Goal: Task Accomplishment & Management: Complete application form

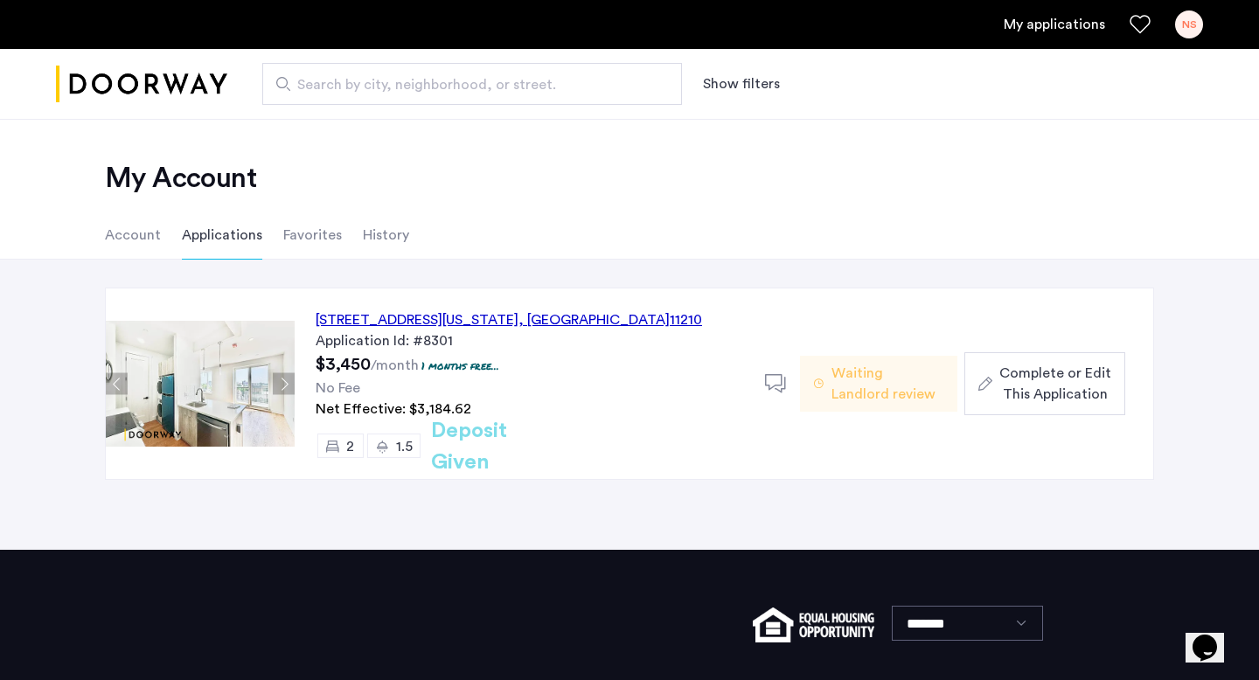
click at [1009, 388] on span "Complete or Edit This Application" at bounding box center [1055, 384] width 112 height 42
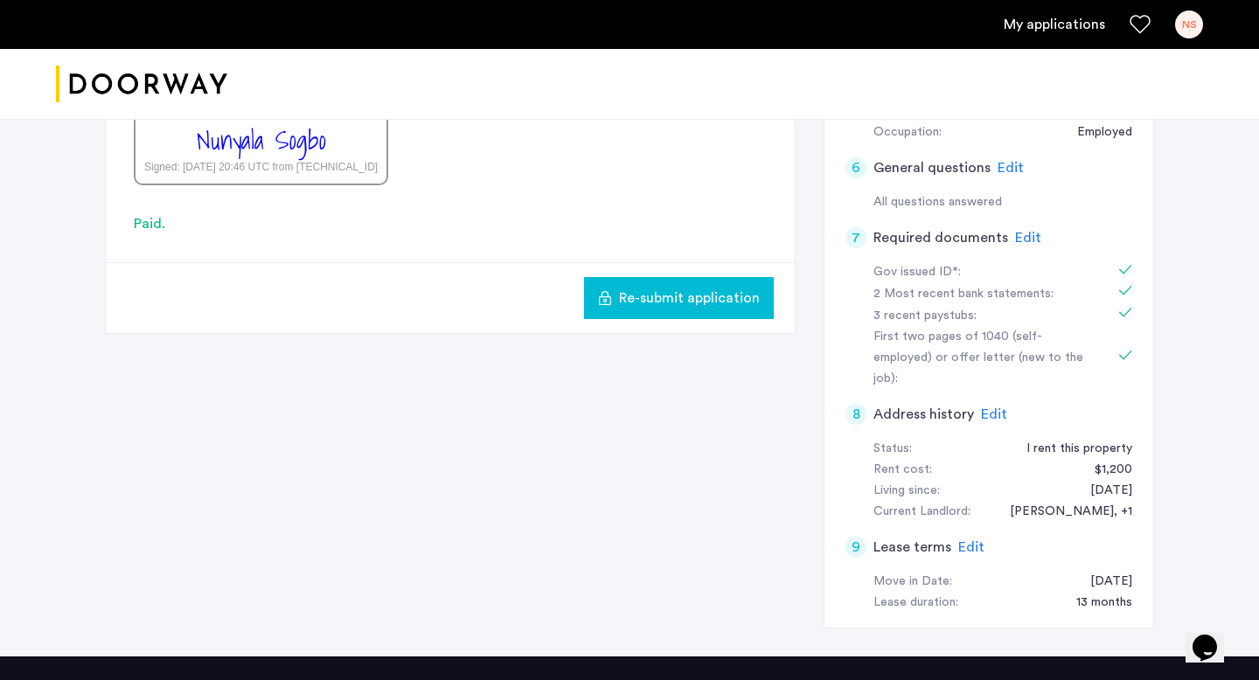
scroll to position [661, 0]
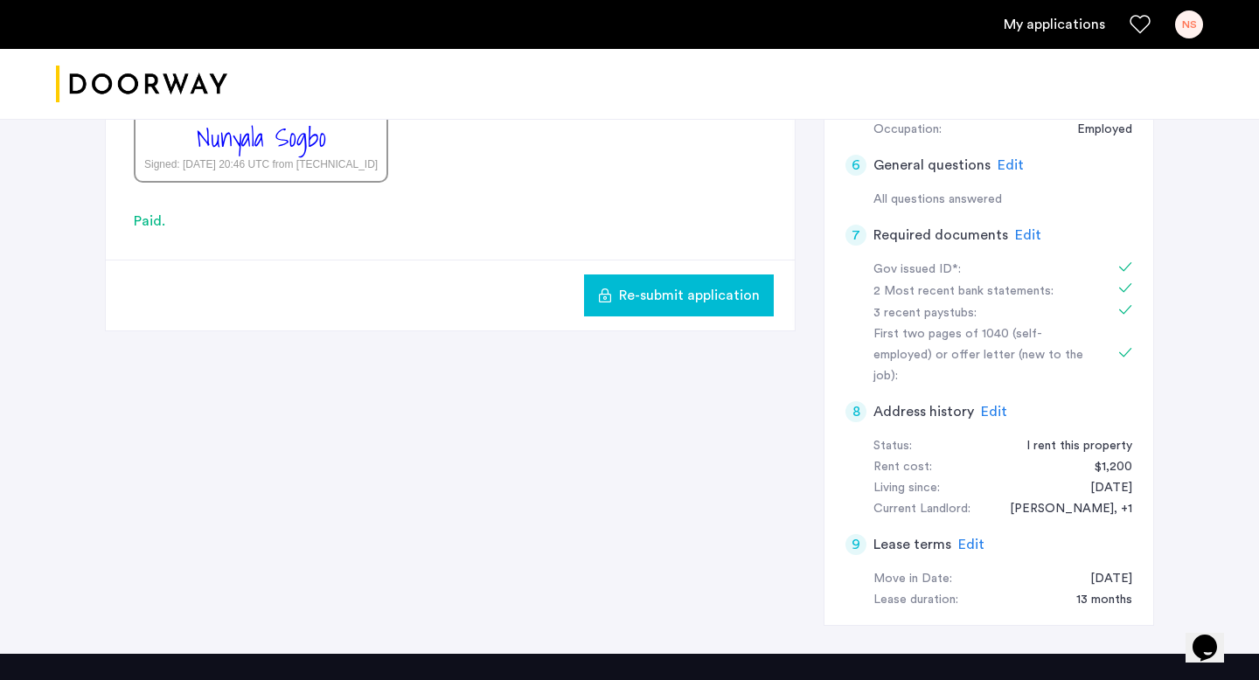
click at [1018, 231] on span "Edit" at bounding box center [1028, 235] width 26 height 14
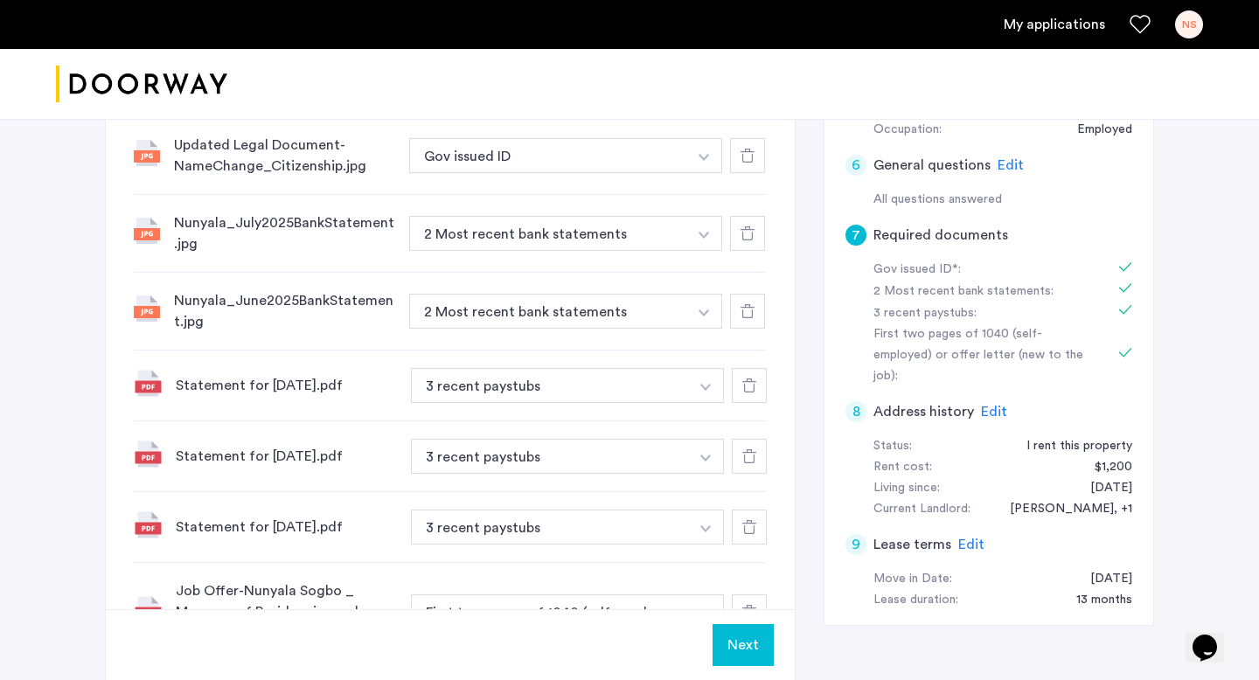
click at [704, 161] on img "button" at bounding box center [704, 157] width 10 height 7
click at [752, 316] on use at bounding box center [748, 311] width 14 height 14
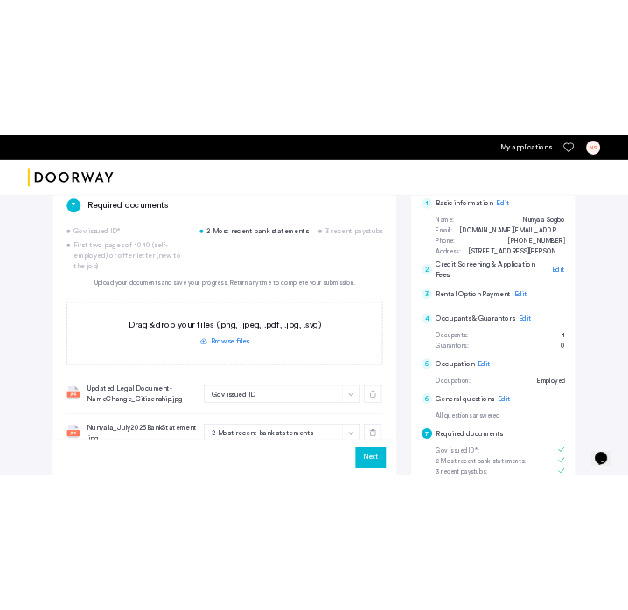
scroll to position [271, 0]
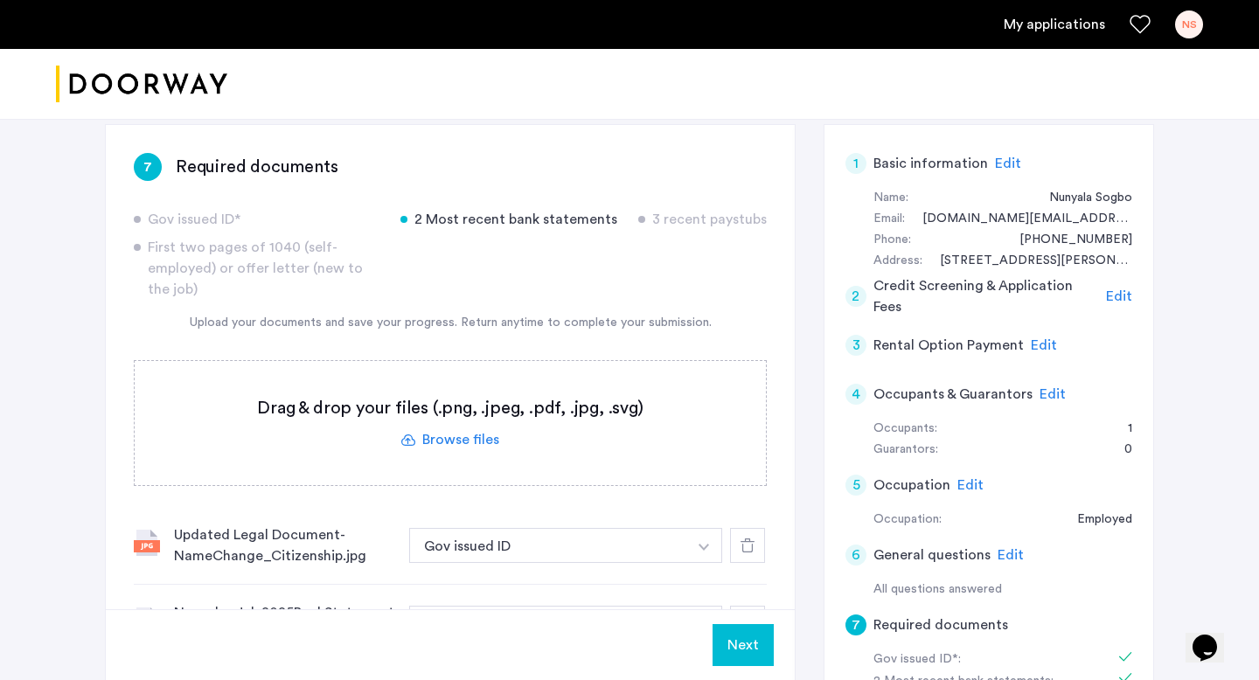
click at [481, 441] on label at bounding box center [450, 423] width 631 height 124
click at [0, 0] on input "file" at bounding box center [0, 0] width 0 height 0
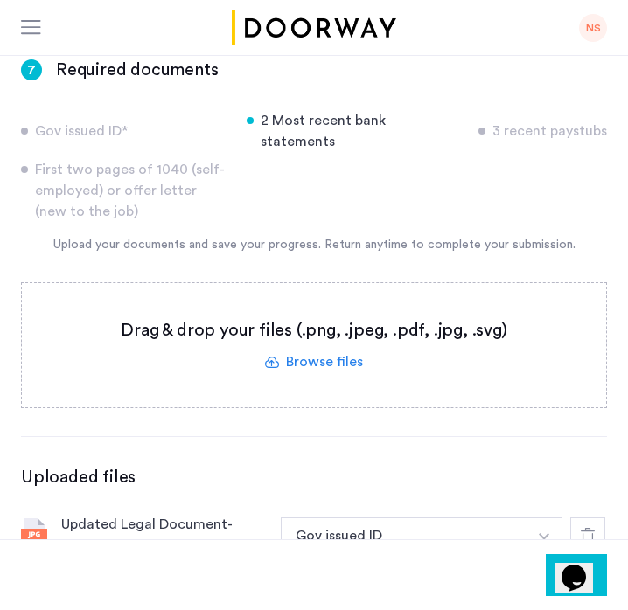
click at [319, 339] on label at bounding box center [314, 345] width 584 height 124
click at [0, 0] on input "file" at bounding box center [0, 0] width 0 height 0
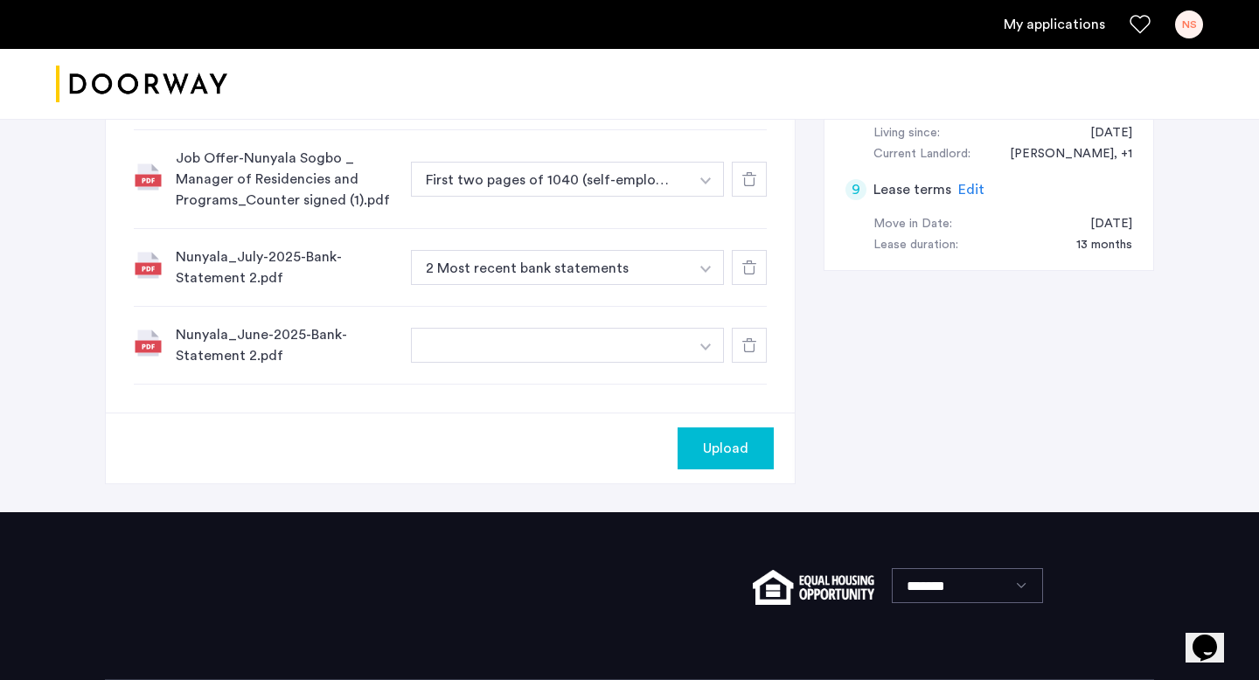
scroll to position [1020, 0]
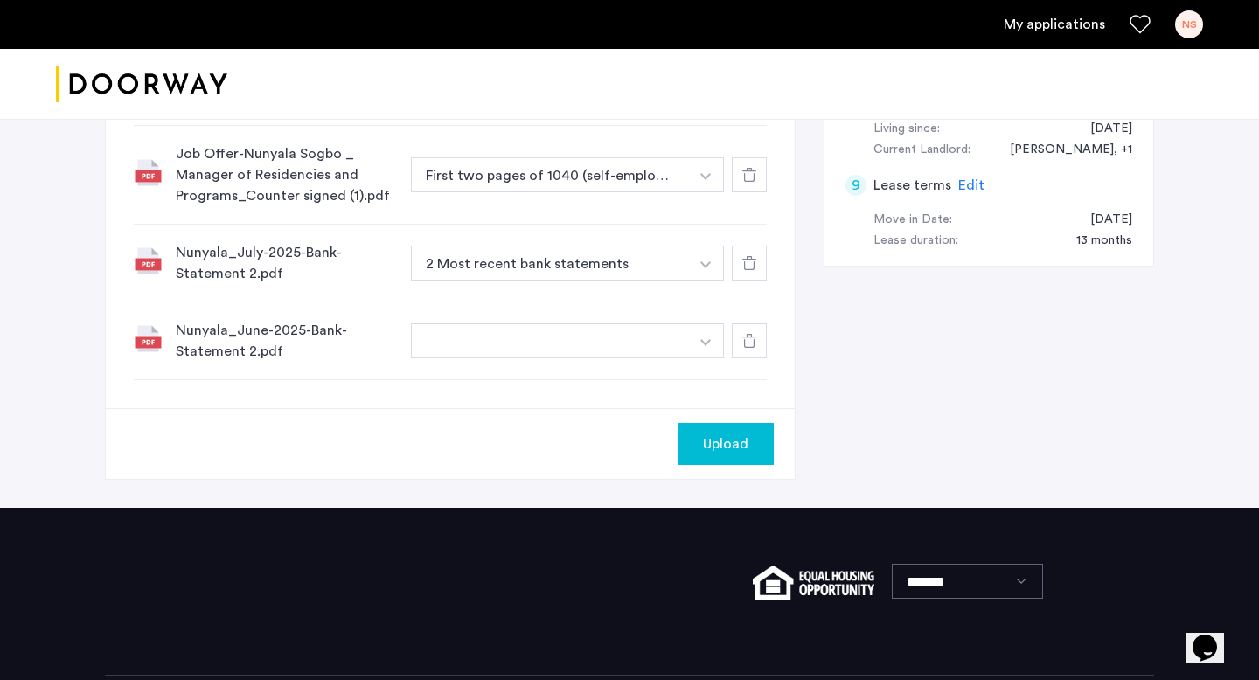
click at [449, 351] on button "button" at bounding box center [550, 340] width 278 height 35
click at [575, 335] on button "button" at bounding box center [550, 340] width 278 height 35
click at [702, 345] on img "button" at bounding box center [705, 342] width 10 height 7
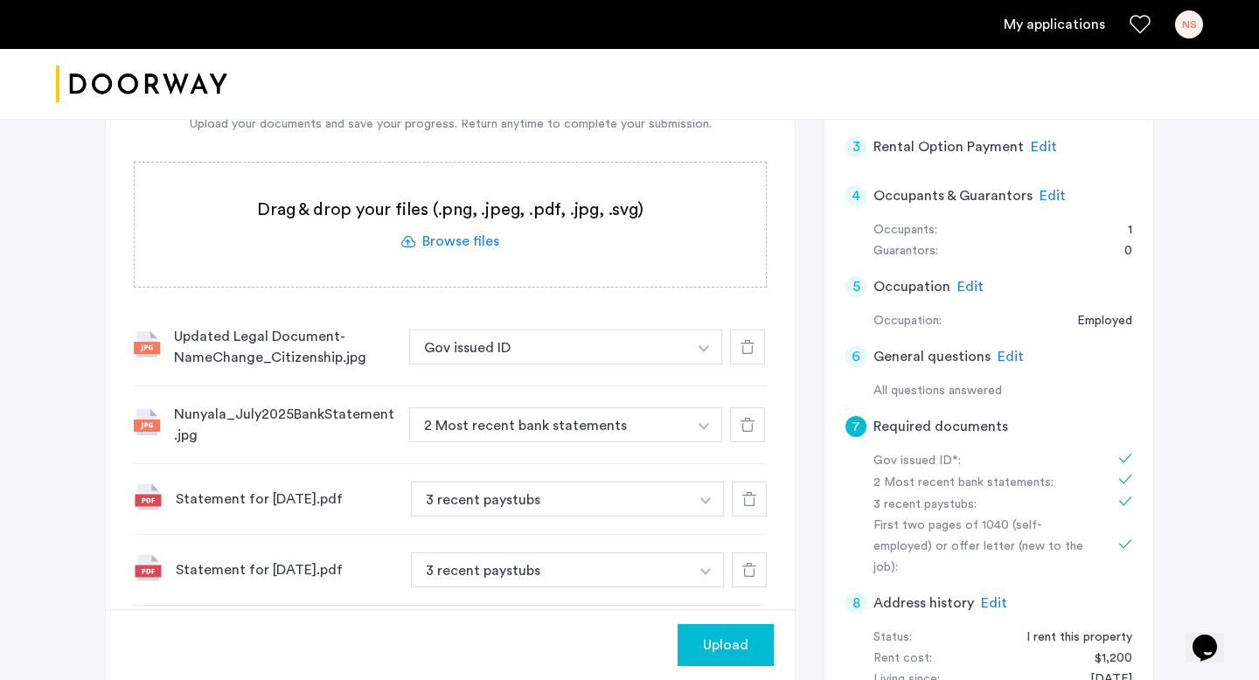
scroll to position [467, 0]
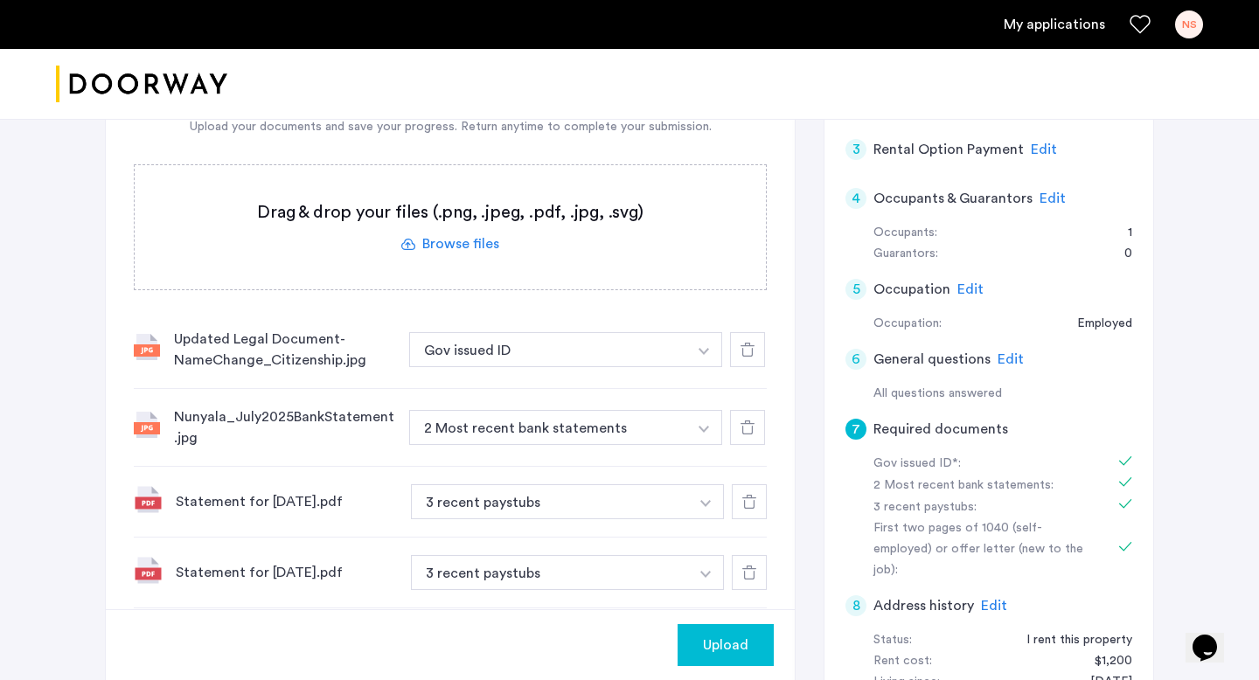
click at [745, 429] on icon at bounding box center [748, 428] width 14 height 14
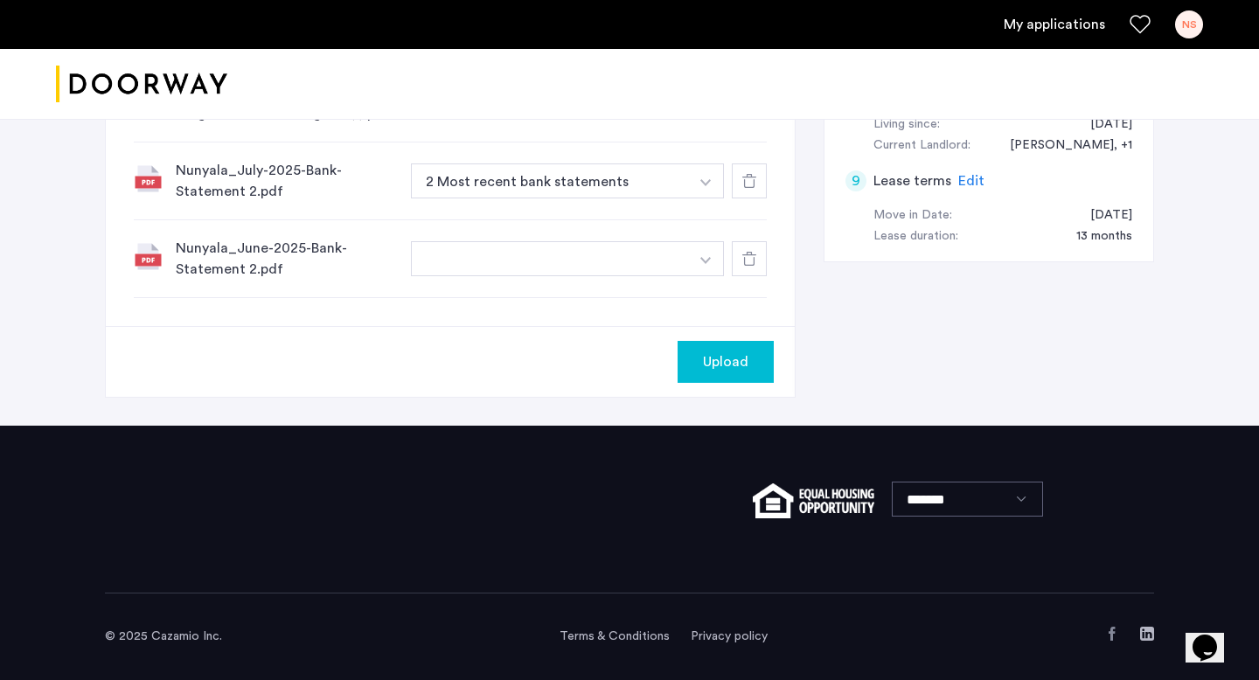
scroll to position [975, 0]
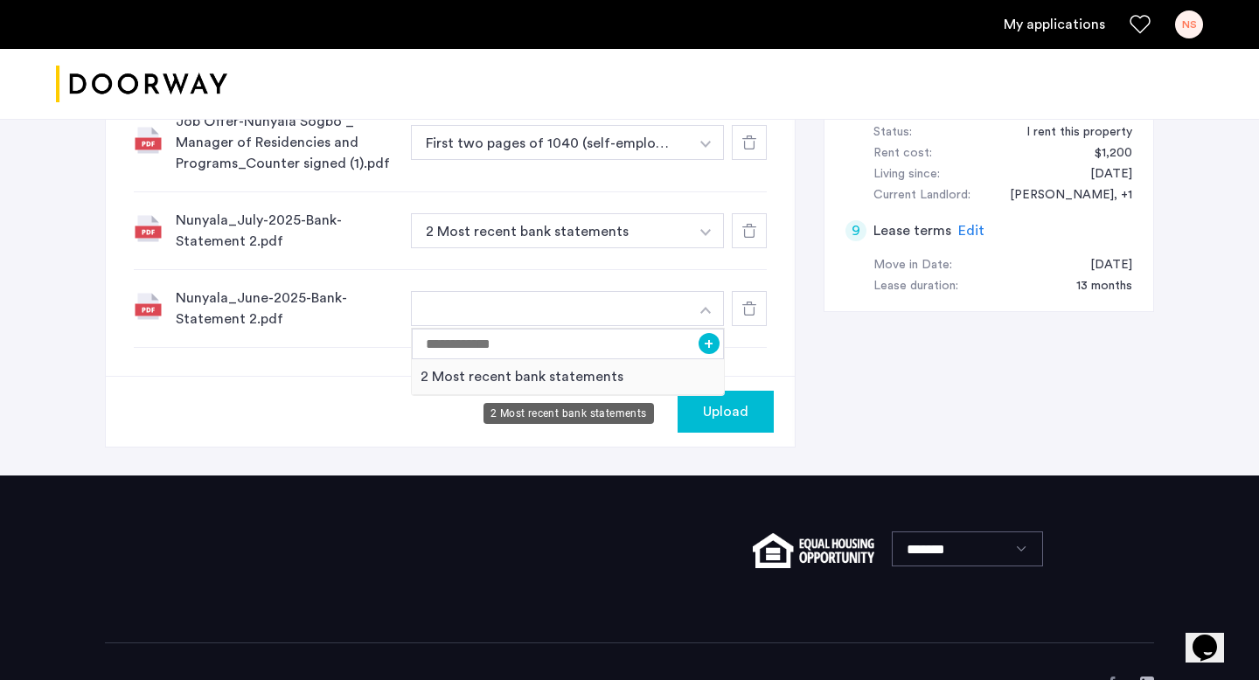
click at [653, 377] on div "2 Most recent bank statements" at bounding box center [568, 377] width 312 height 36
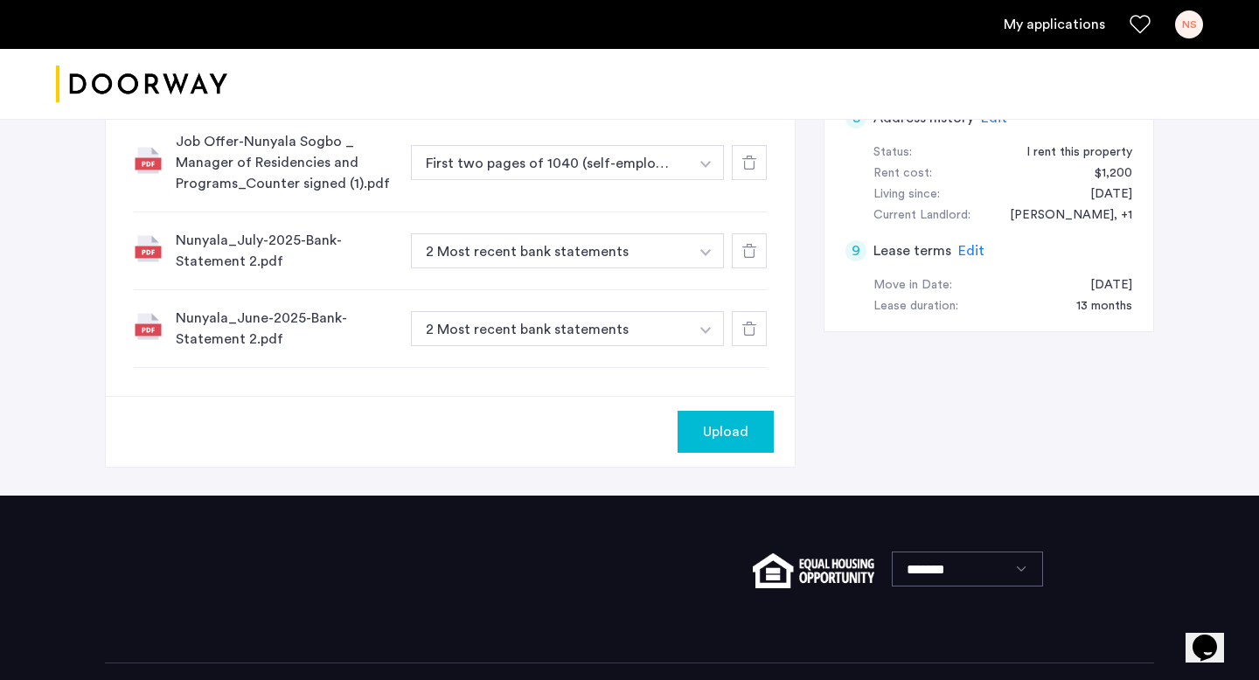
scroll to position [958, 0]
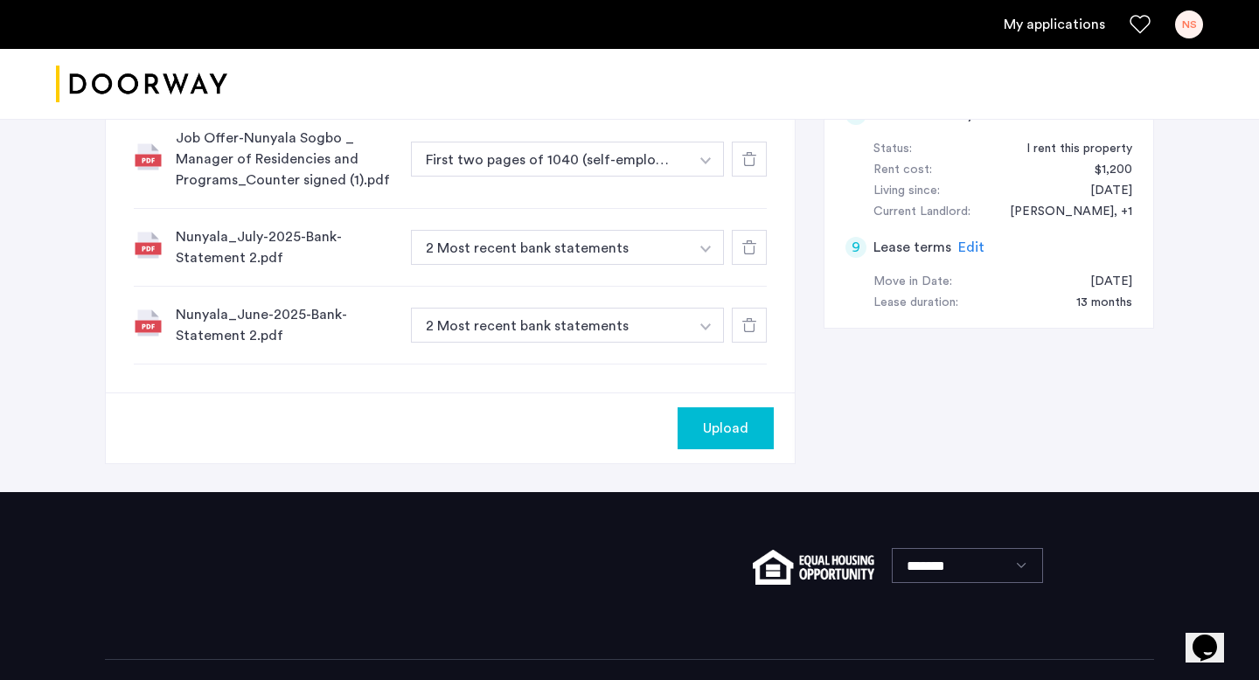
click at [250, 256] on div "Nunyala_July-2025-Bank-Statement 2.pdf" at bounding box center [286, 247] width 221 height 42
click at [254, 258] on div "Nunyala_July-2025-Bank-Statement 2.pdf" at bounding box center [286, 247] width 221 height 42
click at [752, 247] on icon at bounding box center [749, 247] width 14 height 14
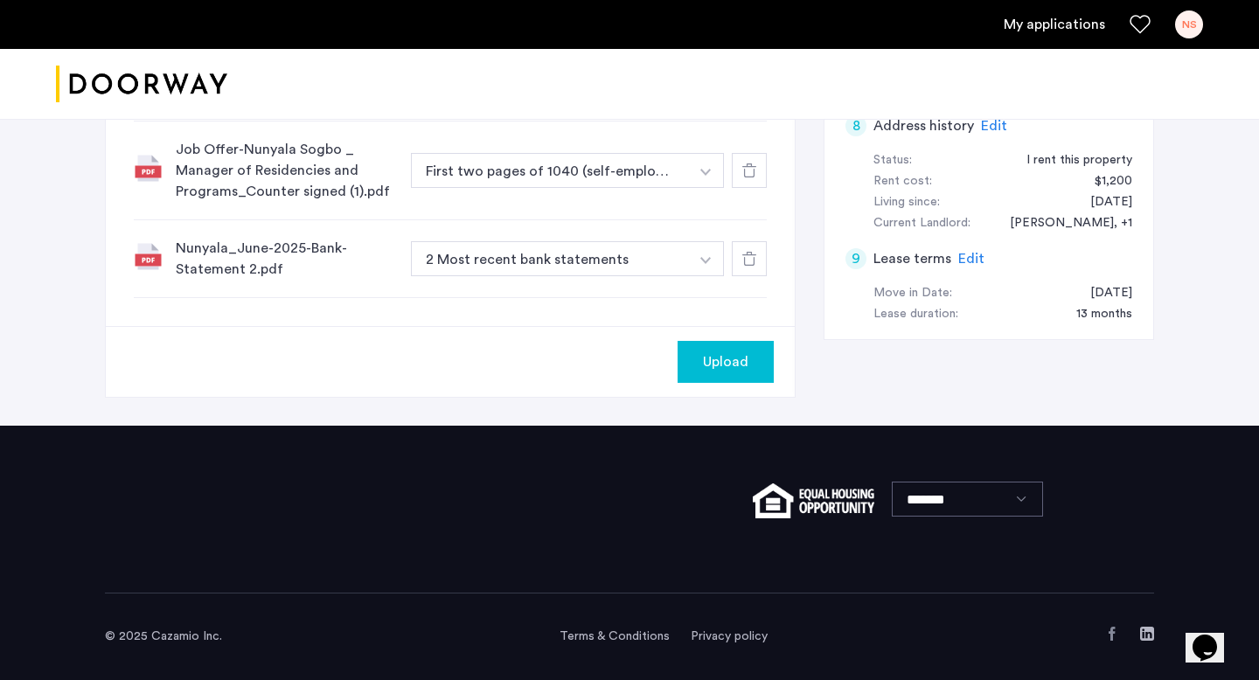
click at [755, 265] on icon at bounding box center [749, 259] width 14 height 14
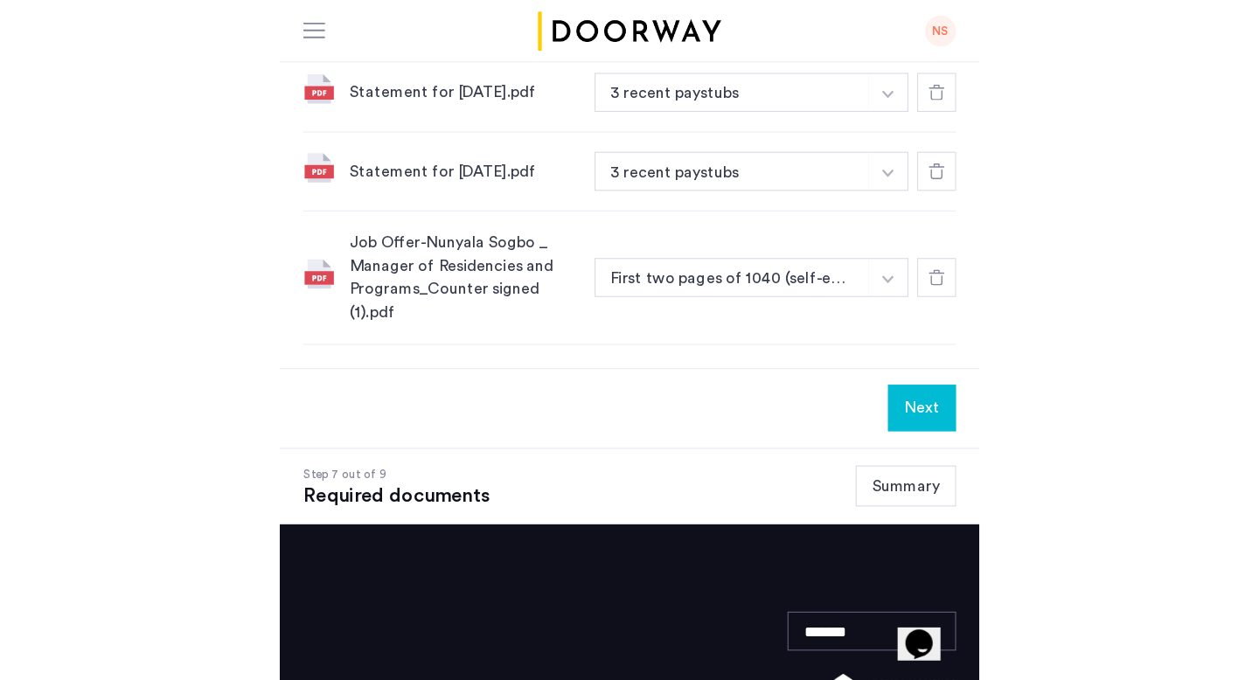
scroll to position [699, 0]
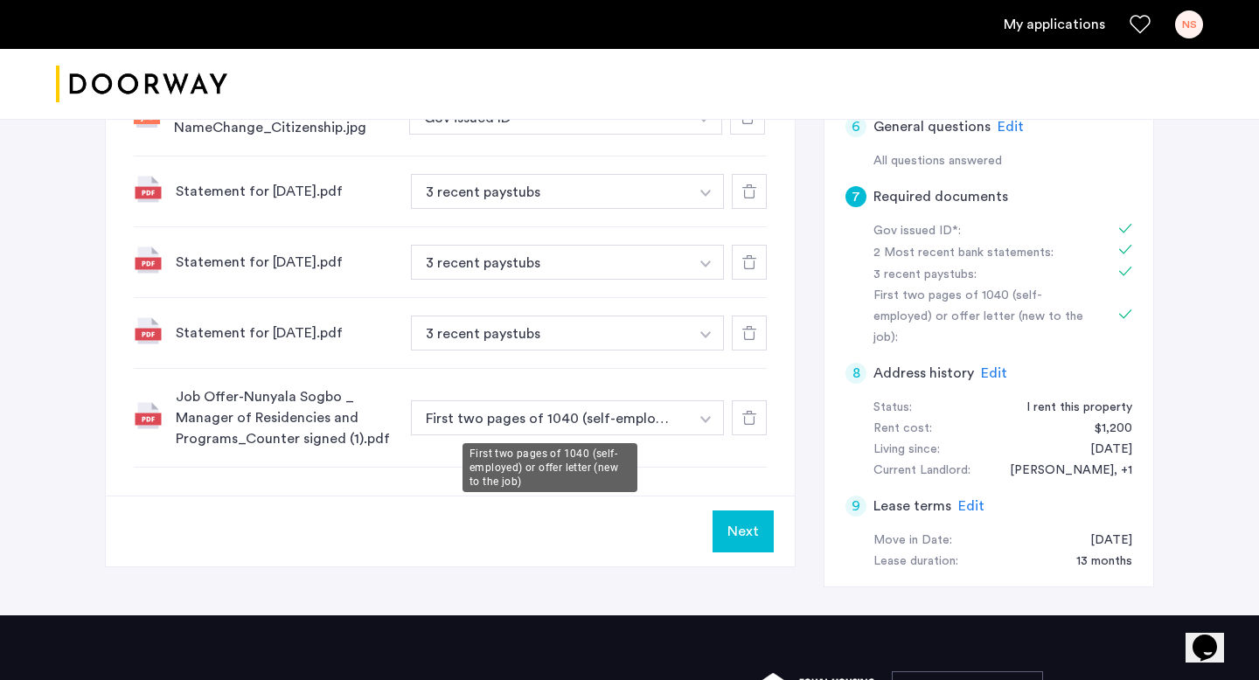
click at [664, 417] on button "First two pages of 1040 (self-employed) or offer letter (new to the job)" at bounding box center [550, 417] width 278 height 35
click at [703, 122] on img "button" at bounding box center [704, 118] width 10 height 7
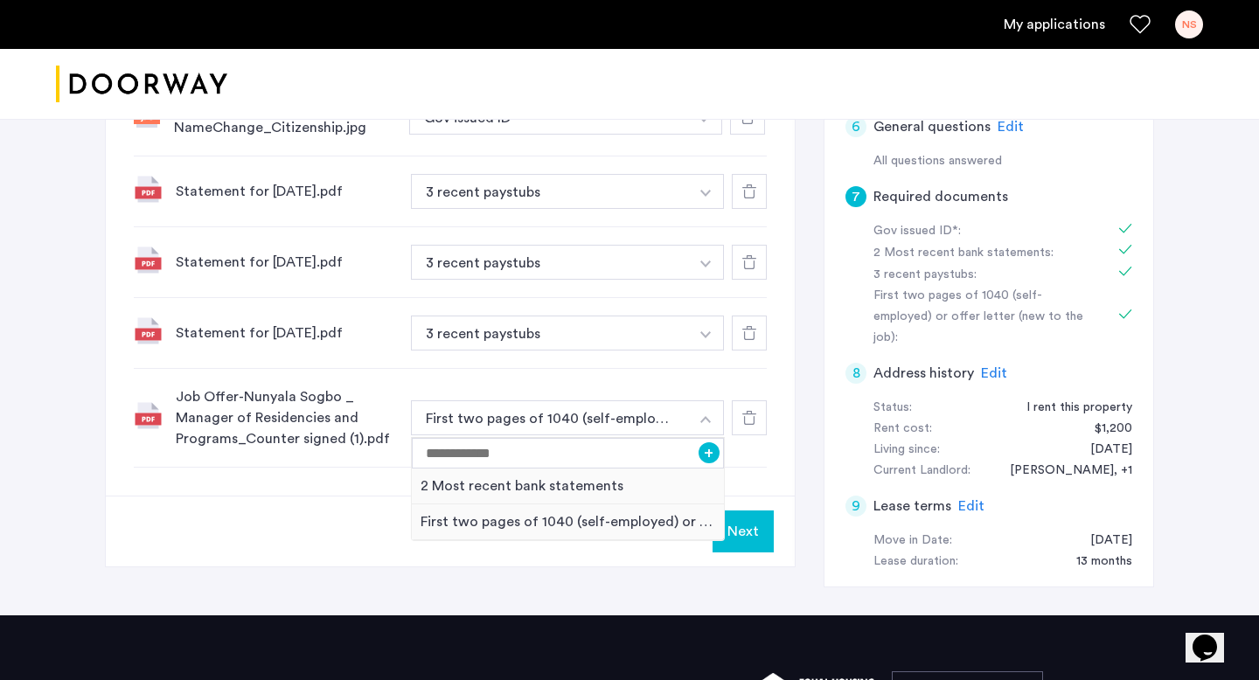
click at [333, 497] on div "Next" at bounding box center [450, 531] width 689 height 71
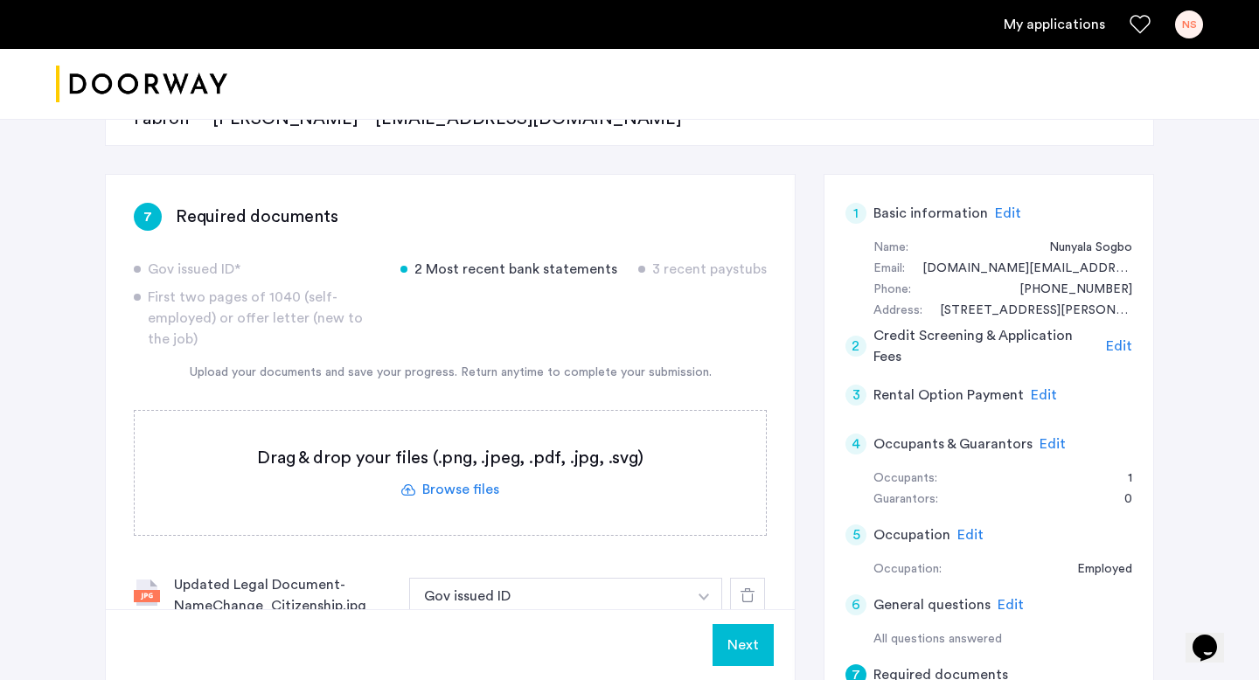
scroll to position [303, 0]
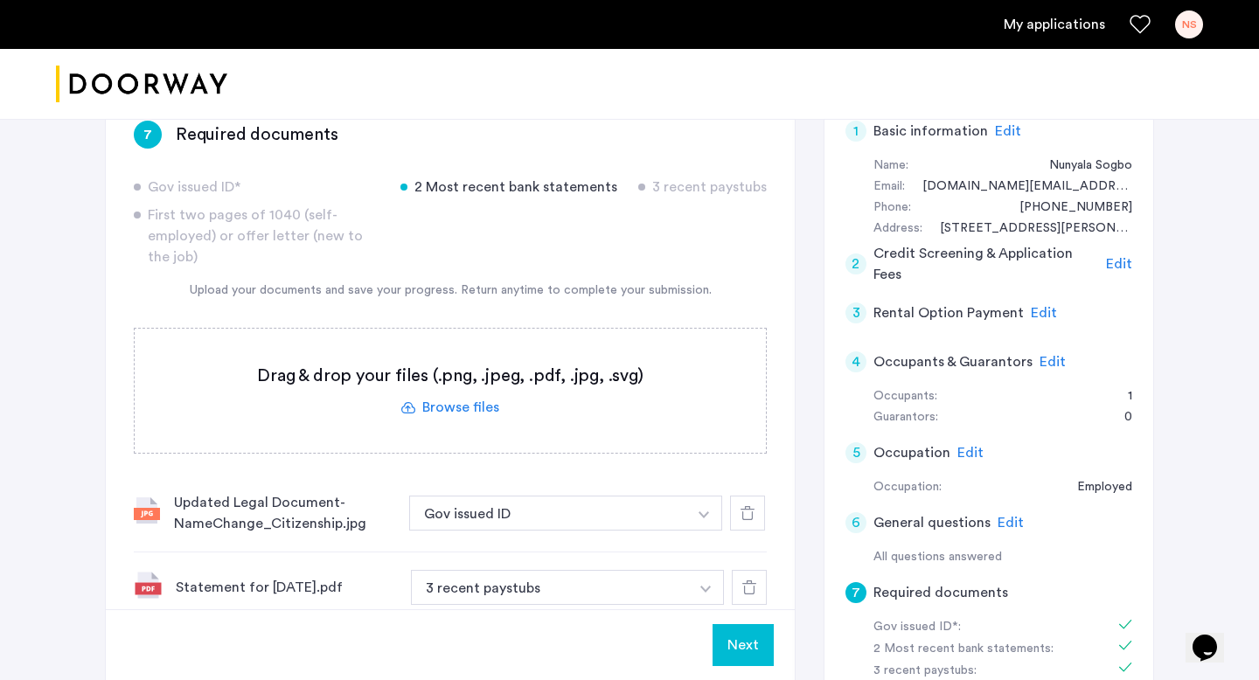
click at [476, 406] on label at bounding box center [450, 391] width 631 height 124
click at [0, 0] on input "file" at bounding box center [0, 0] width 0 height 0
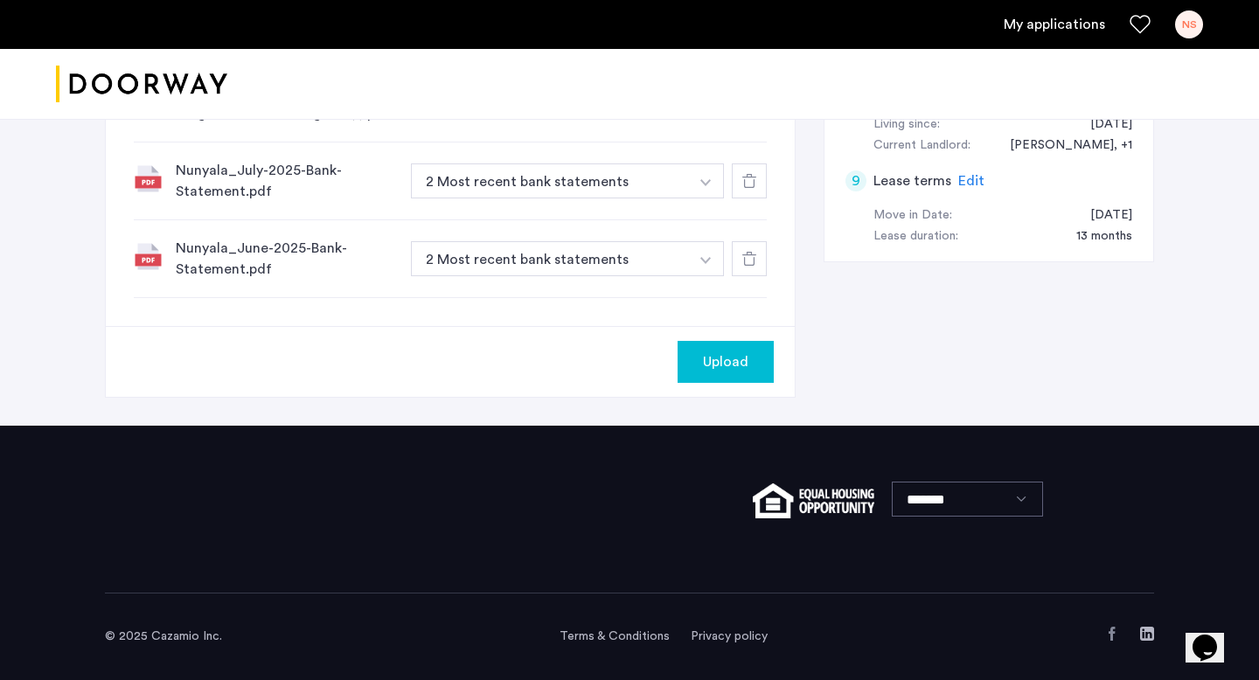
scroll to position [984, 0]
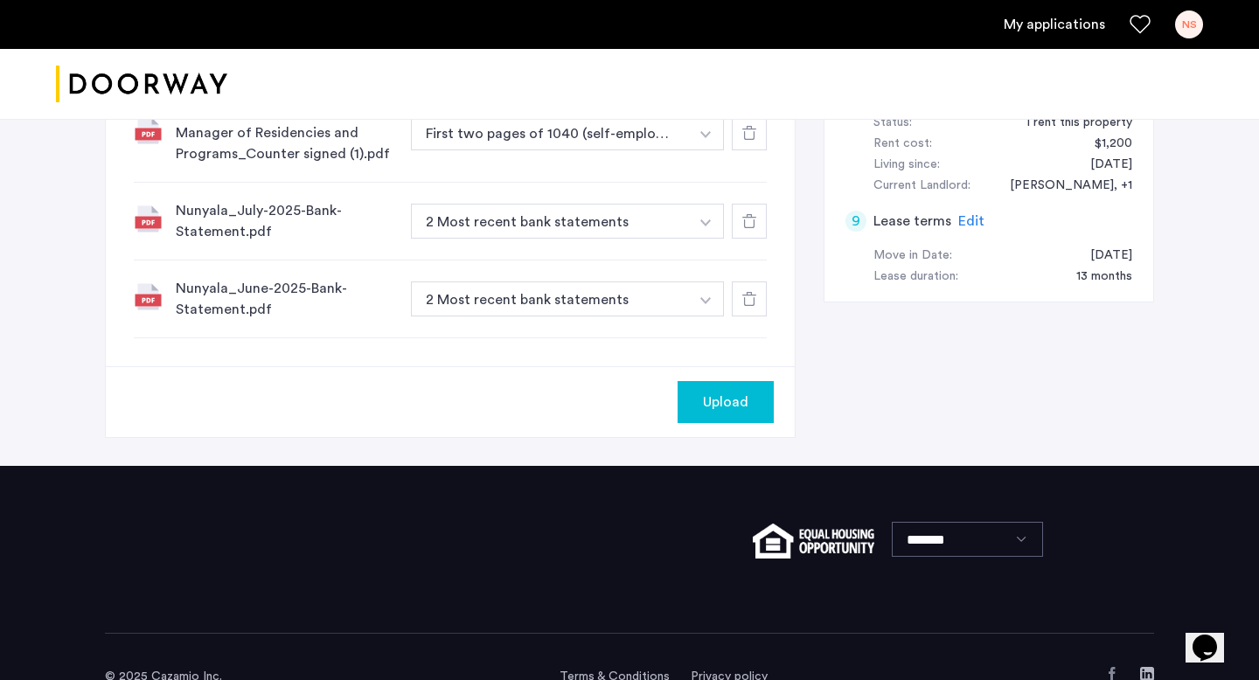
click at [730, 396] on span "Upload" at bounding box center [725, 402] width 45 height 21
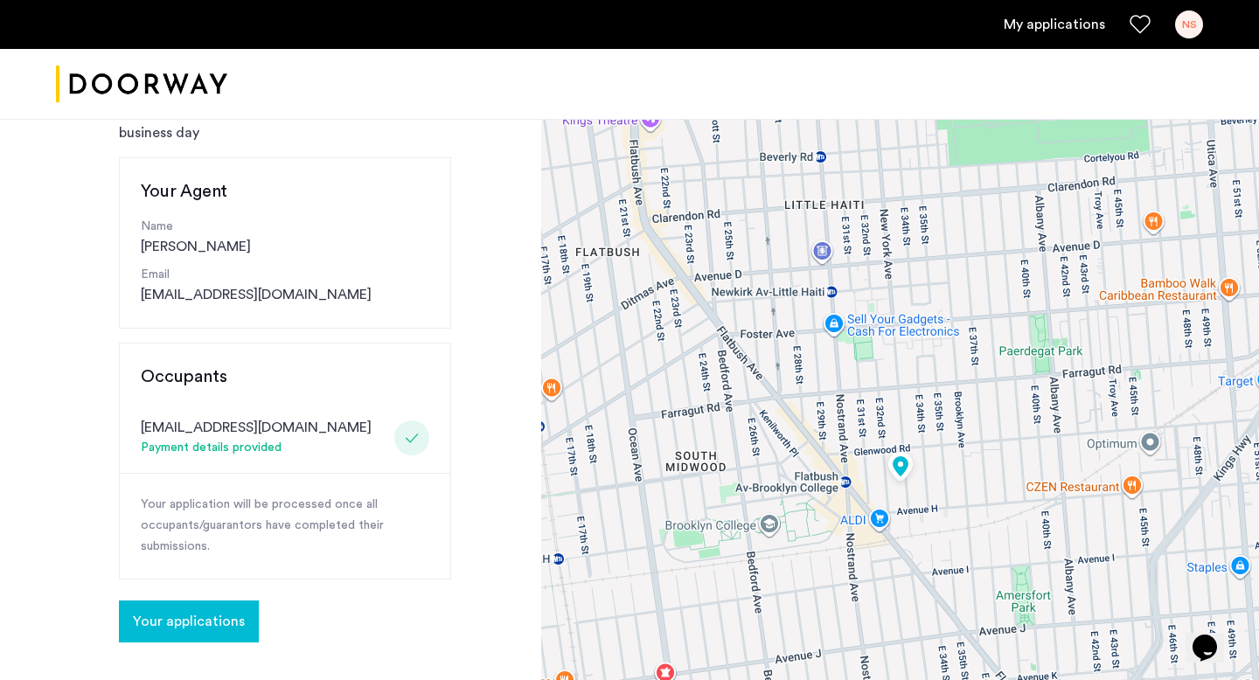
scroll to position [156, 0]
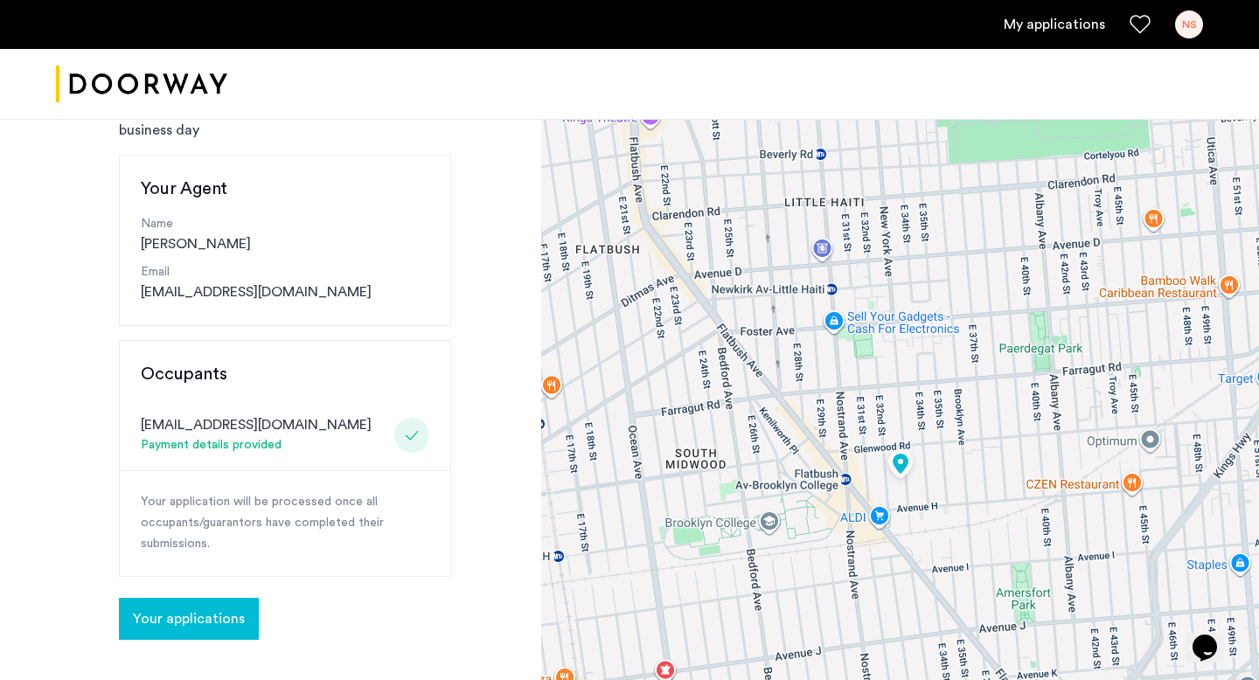
click at [226, 605] on button "Your applications" at bounding box center [189, 619] width 140 height 42
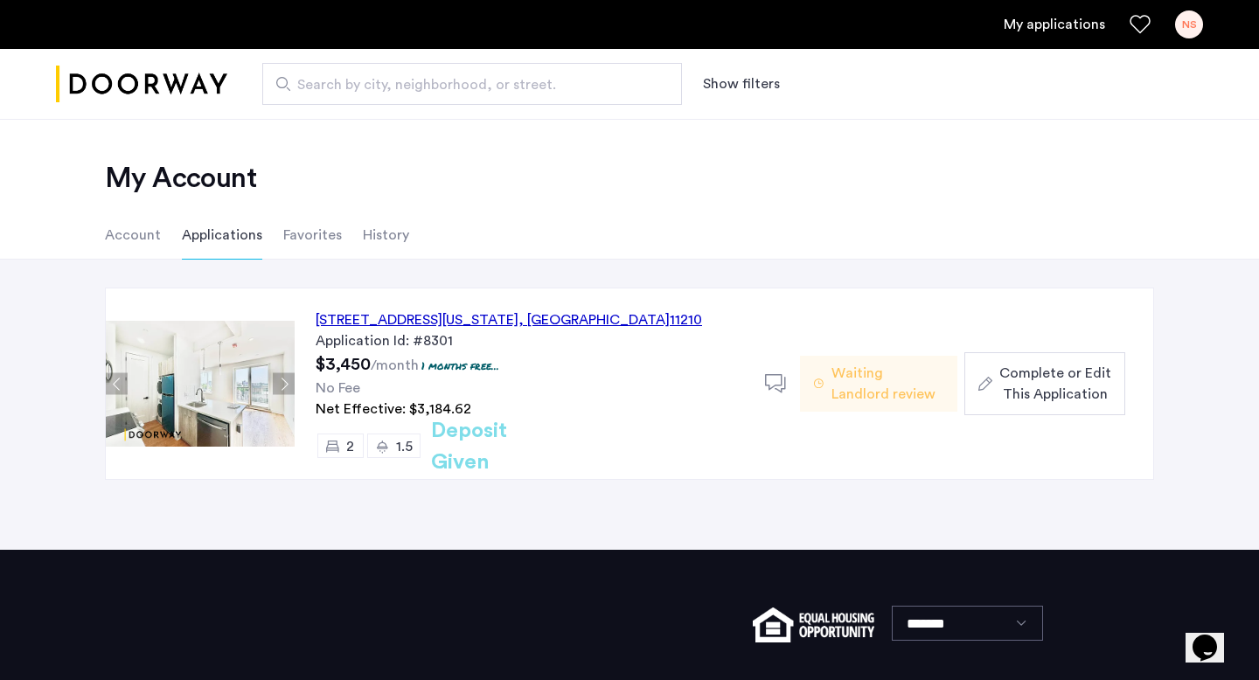
click at [1079, 371] on span "Complete or Edit This Application" at bounding box center [1055, 384] width 112 height 42
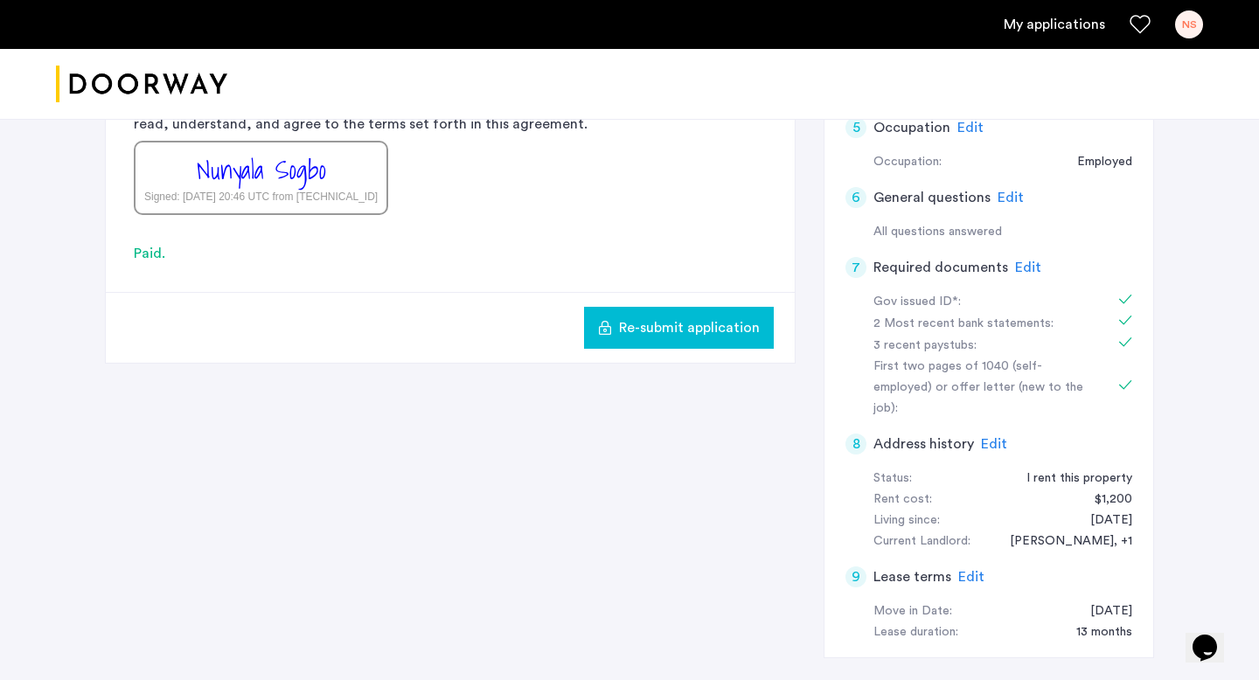
scroll to position [638, 0]
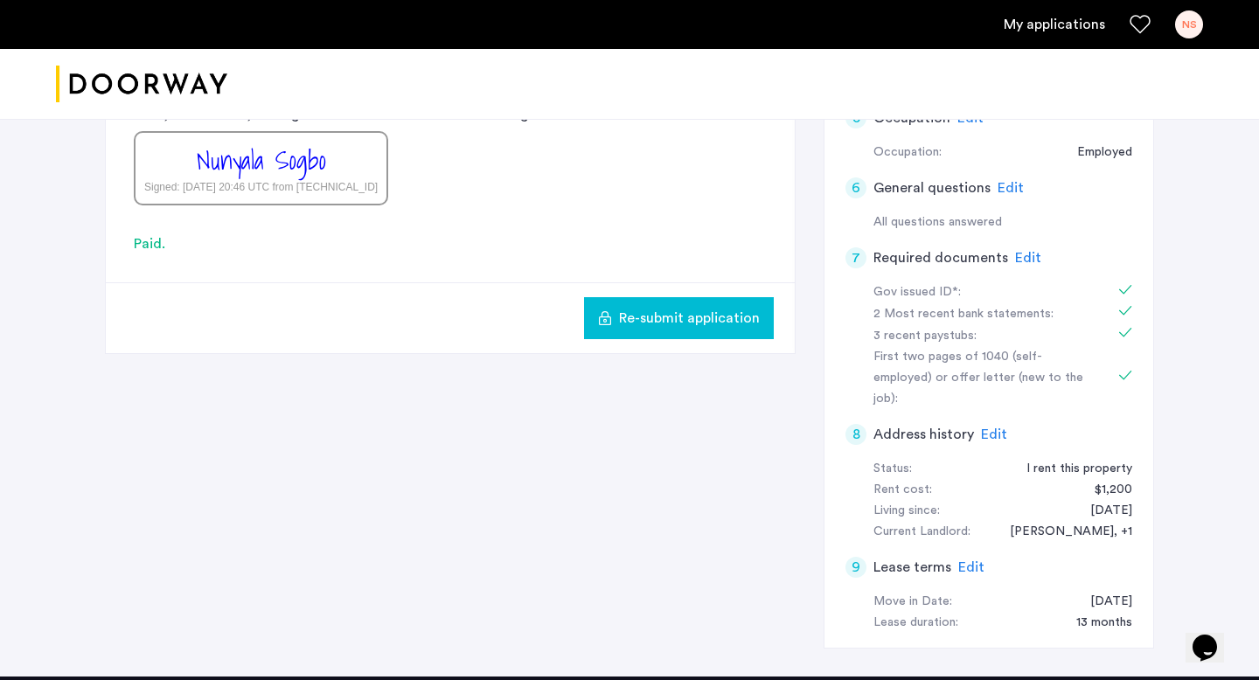
click at [205, 87] on img "Cazamio logo" at bounding box center [141, 85] width 171 height 66
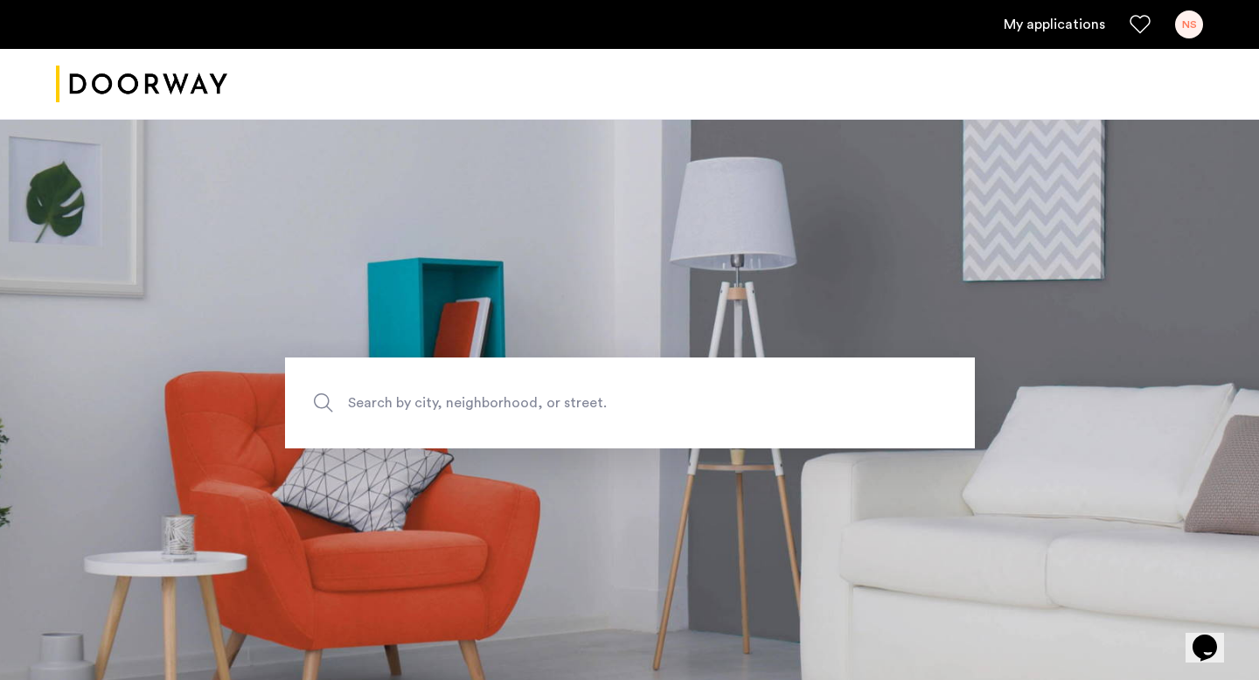
click at [1054, 29] on link "My applications" at bounding box center [1054, 24] width 101 height 21
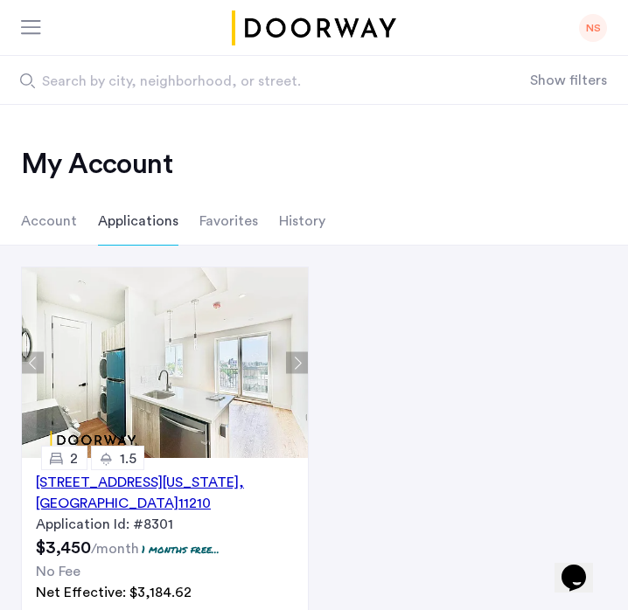
click at [38, 25] on div at bounding box center [32, 28] width 22 height 17
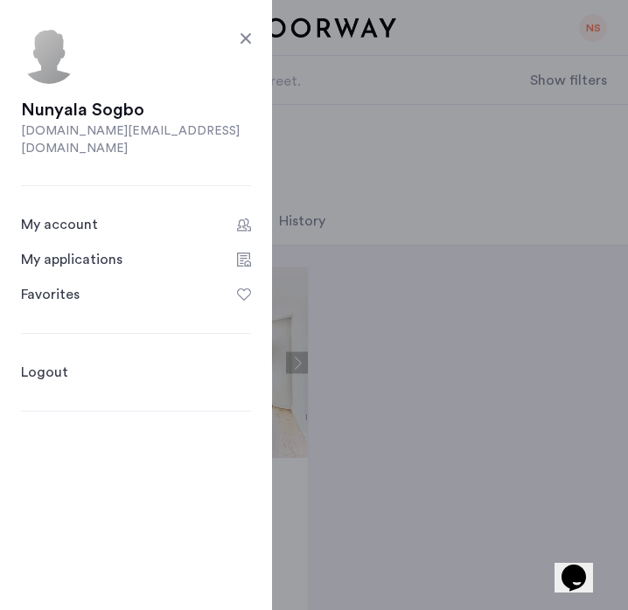
click at [131, 249] on link "My applications" at bounding box center [136, 259] width 230 height 21
